Goal: Complete application form

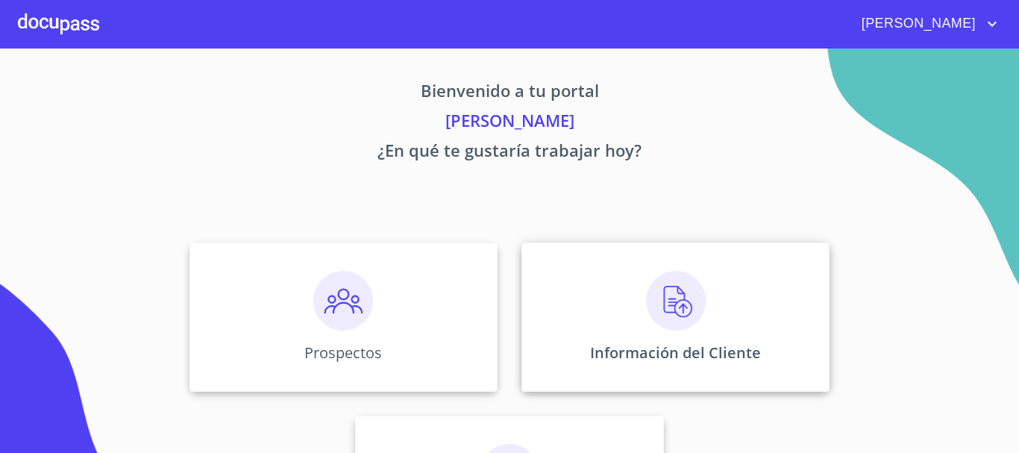
click at [674, 306] on img at bounding box center [676, 301] width 60 height 60
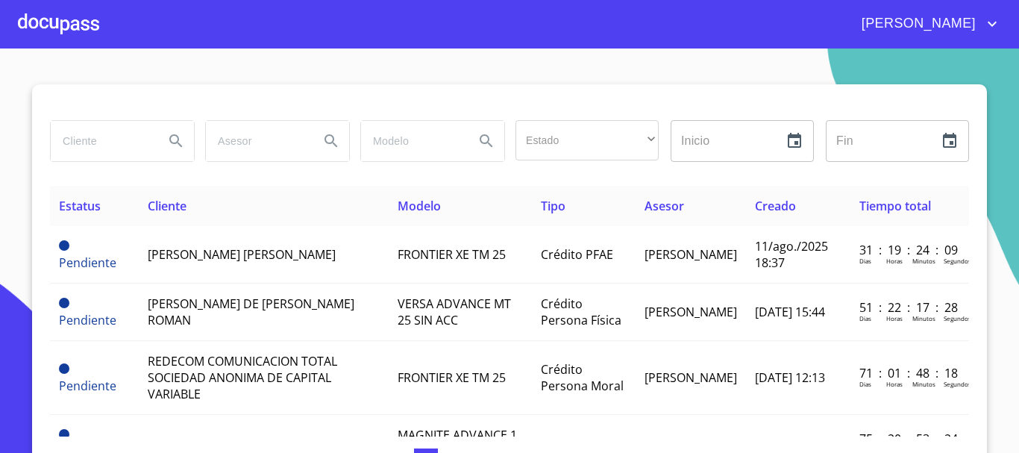
click at [80, 124] on input "search" at bounding box center [101, 141] width 101 height 40
type input "[PERSON_NAME]"
click at [169, 142] on icon "Search" at bounding box center [175, 140] width 13 height 13
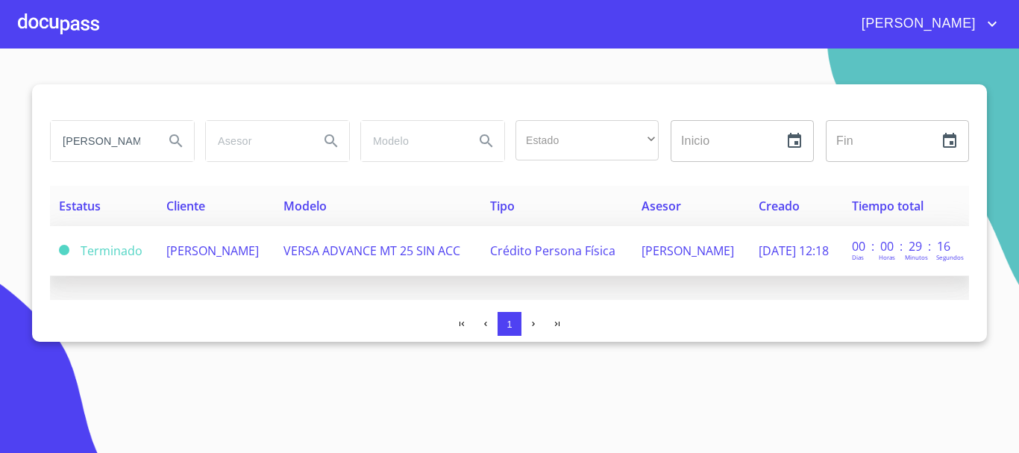
click at [225, 248] on span "[PERSON_NAME]" at bounding box center [212, 250] width 93 height 16
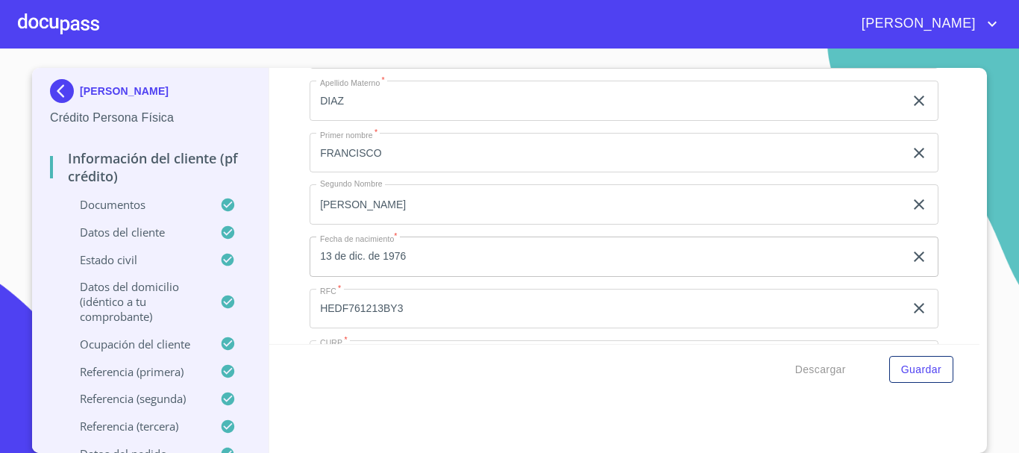
scroll to position [4849, 0]
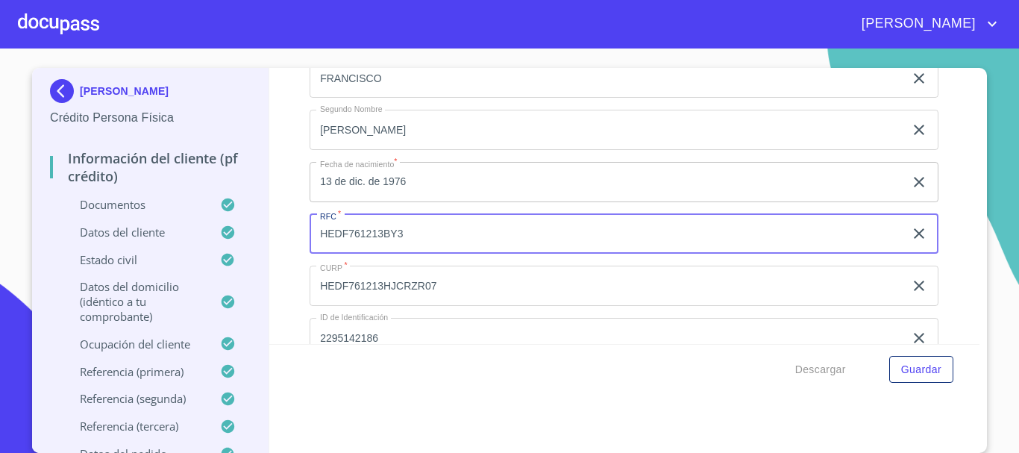
drag, startPoint x: 313, startPoint y: 251, endPoint x: 398, endPoint y: 248, distance: 85.1
click at [398, 248] on input "HEDF761213BY3" at bounding box center [607, 234] width 595 height 40
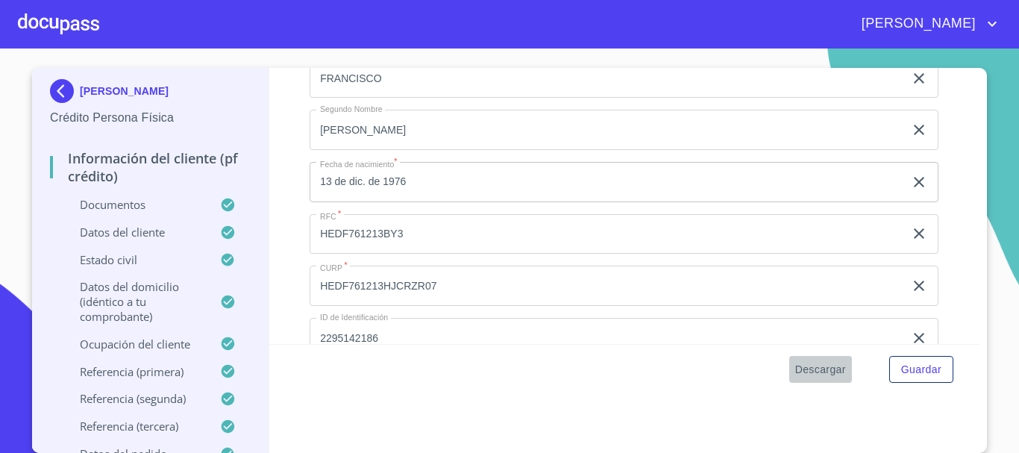
click at [829, 372] on span "Descargar" at bounding box center [820, 369] width 51 height 19
